Goal: Information Seeking & Learning: Stay updated

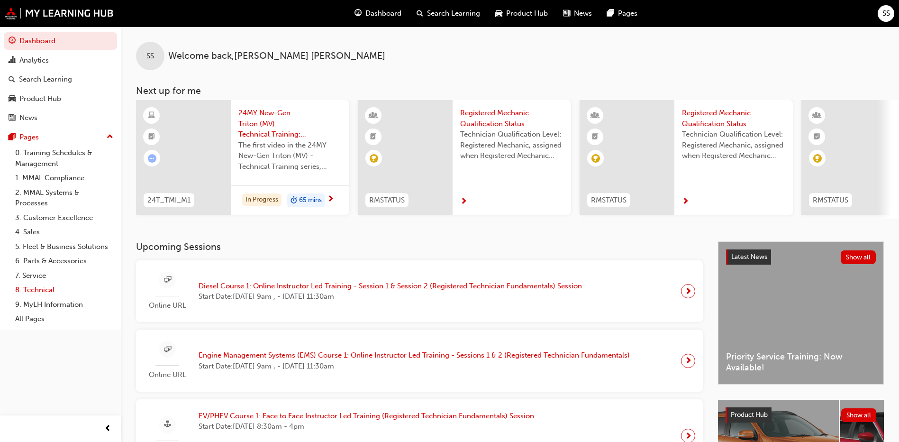
click at [36, 286] on link "8. Technical" at bounding box center [64, 289] width 106 height 15
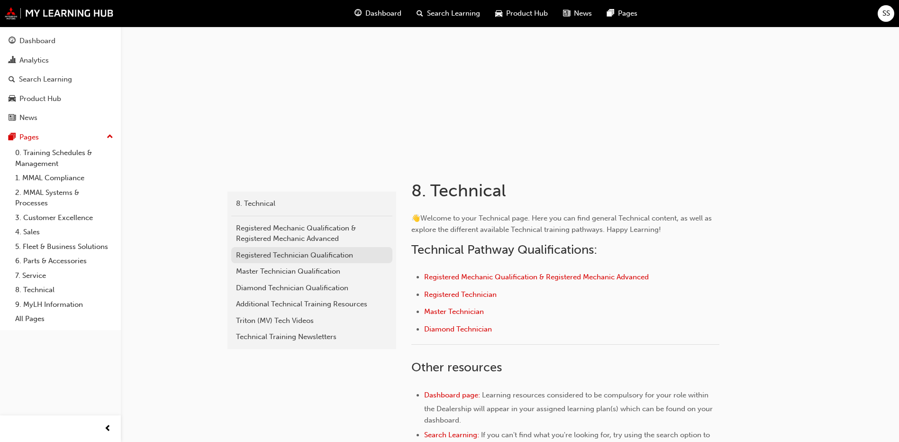
scroll to position [95, 0]
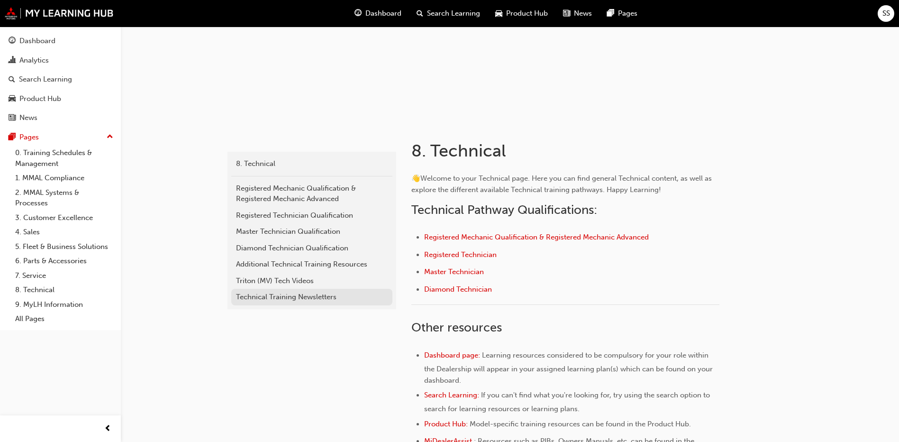
click at [259, 298] on div "Technical Training Newsletters" at bounding box center [312, 296] width 152 height 11
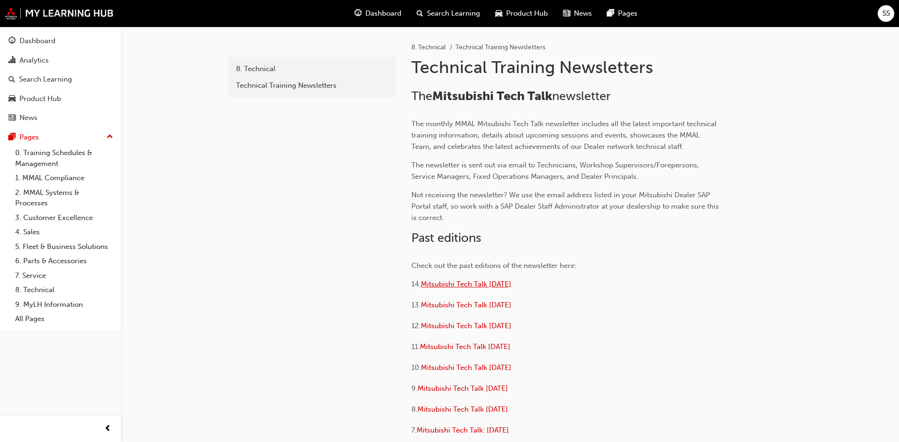
click at [466, 283] on span "Mitsubishi Tech Talk [DATE]" at bounding box center [466, 284] width 91 height 9
click at [481, 308] on span "Mitsubishi Tech Talk [DATE]" at bounding box center [466, 304] width 91 height 9
click at [470, 323] on span "Mitsubishi Tech Talk [DATE]" at bounding box center [466, 325] width 91 height 9
click at [468, 367] on span "Mitsubishi Tech Talk [DATE]" at bounding box center [466, 367] width 91 height 9
click at [473, 391] on span "Mitsubishi Tech Talk [DATE]" at bounding box center [463, 388] width 91 height 9
